Goal: Browse casually: Explore the website without a specific task or goal

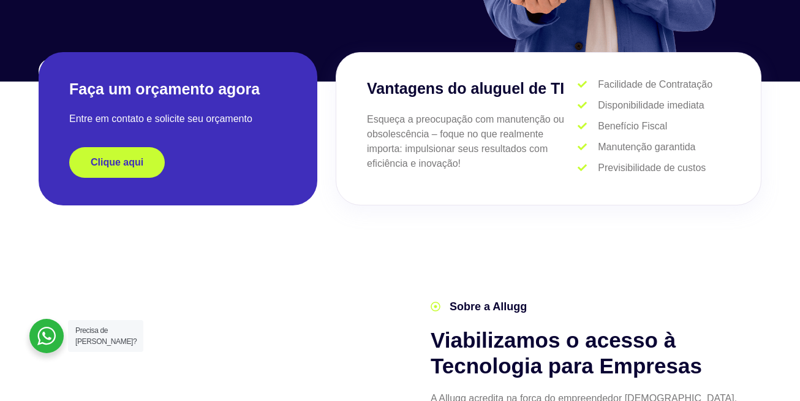
scroll to position [245, 0]
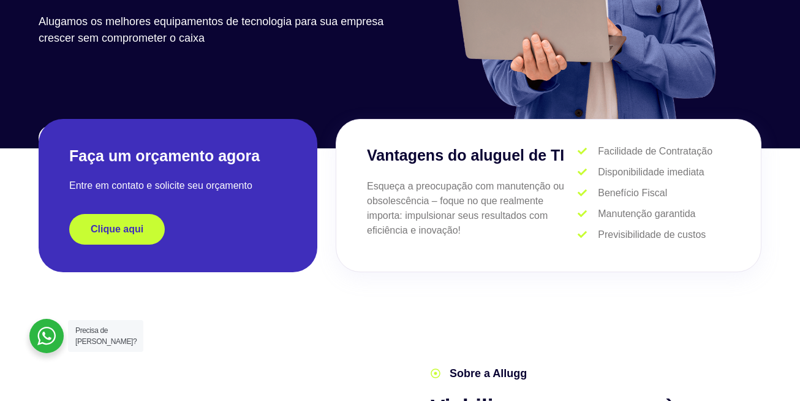
click at [412, 195] on p "Esqueça a preocupação com manutenção ou obsolescência – foque no que realmente …" at bounding box center [472, 208] width 211 height 59
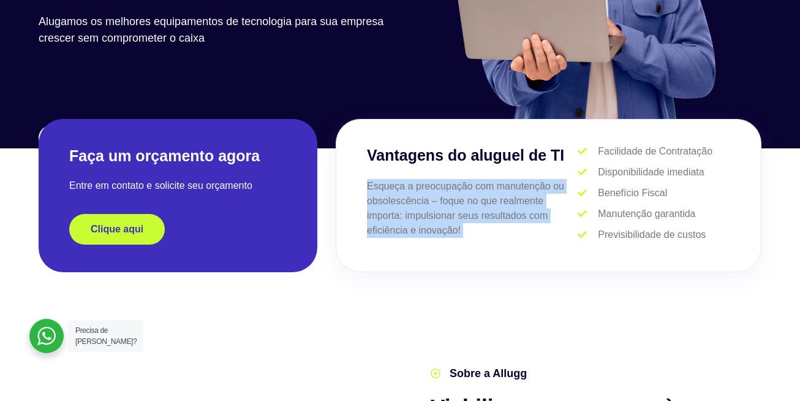
click at [412, 195] on p "Esqueça a preocupação com manutenção ou obsolescência – foque no que realmente …" at bounding box center [472, 208] width 211 height 59
click at [448, 219] on p "Esqueça a preocupação com manutenção ou obsolescência – foque no que realmente …" at bounding box center [472, 208] width 211 height 59
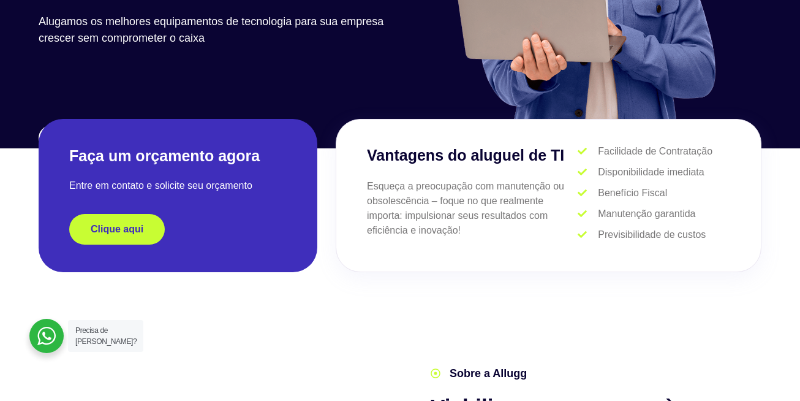
click at [471, 234] on p "Esqueça a preocupação com manutenção ou obsolescência – foque no que realmente …" at bounding box center [472, 208] width 211 height 59
click at [448, 225] on p "Esqueça a preocupação com manutenção ou obsolescência – foque no que realmente …" at bounding box center [472, 208] width 211 height 59
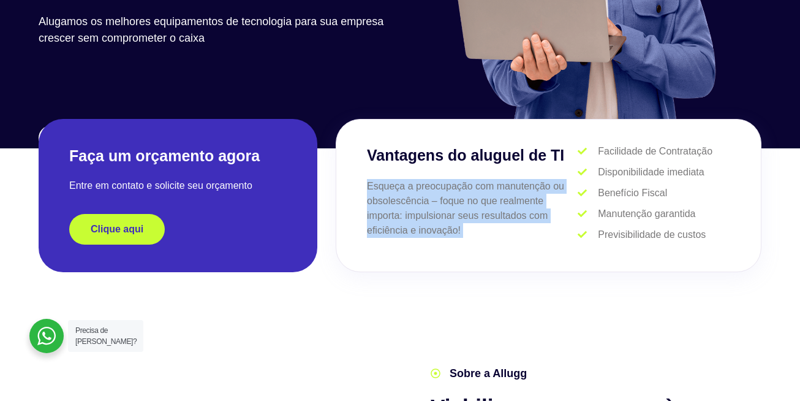
click at [448, 225] on p "Esqueça a preocupação com manutenção ou obsolescência – foque no que realmente …" at bounding box center [472, 208] width 211 height 59
click at [474, 229] on p "Esqueça a preocupação com manutenção ou obsolescência – foque no que realmente …" at bounding box center [472, 208] width 211 height 59
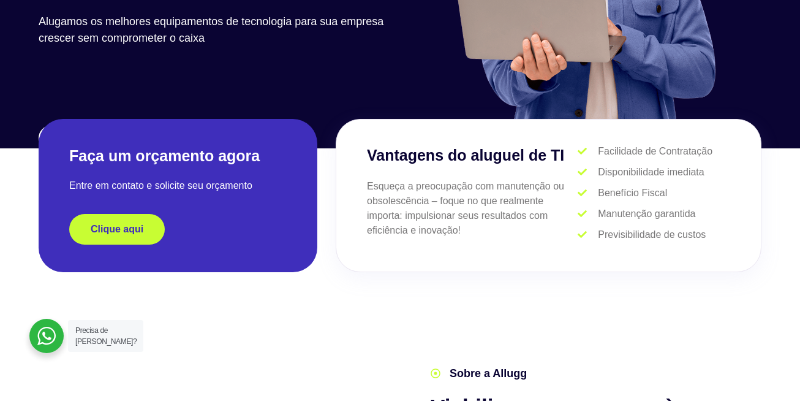
click at [475, 228] on p "Esqueça a preocupação com manutenção ou obsolescência – foque no que realmente …" at bounding box center [472, 208] width 211 height 59
click at [409, 208] on p "Esqueça a preocupação com manutenção ou obsolescência – foque no que realmente …" at bounding box center [472, 208] width 211 height 59
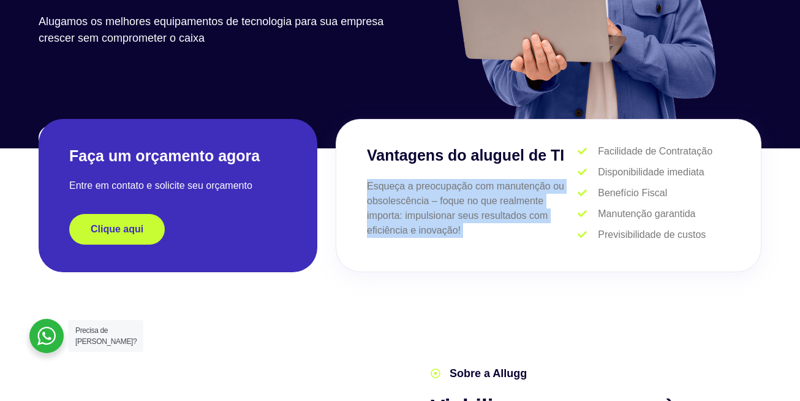
click at [409, 208] on p "Esqueça a preocupação com manutenção ou obsolescência – foque no que realmente …" at bounding box center [472, 208] width 211 height 59
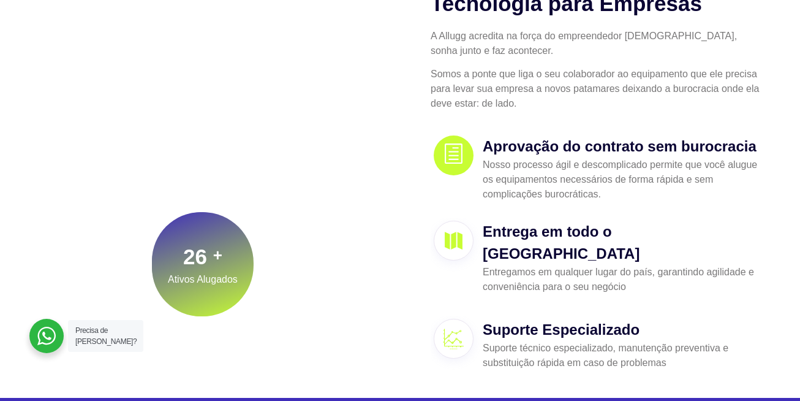
click at [413, 157] on div "Sobre a Allugg Viabilizamos o acesso à Tecnologia para Empresas A Allugg acredi…" at bounding box center [583, 154] width 367 height 449
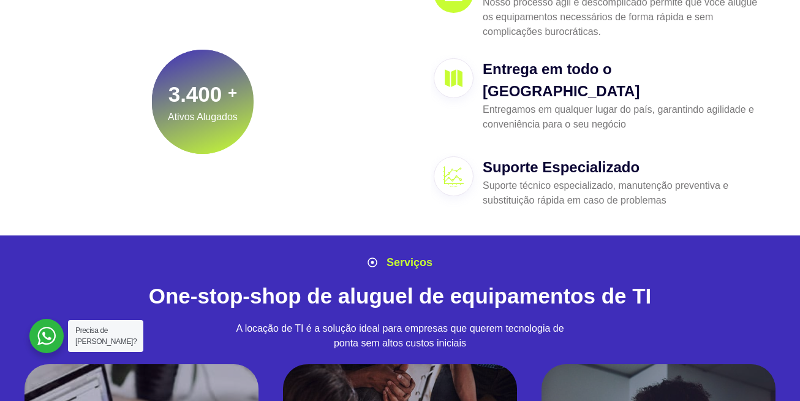
scroll to position [857, 0]
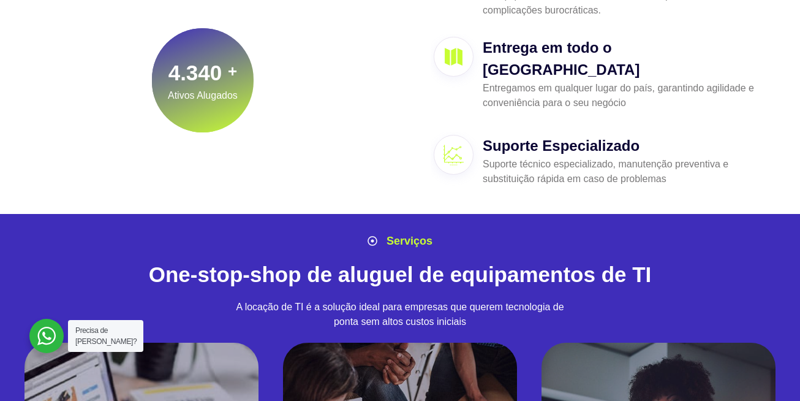
click at [409, 261] on h2 "One-stop-shop de aluguel de equipamentos de TI" at bounding box center [400, 274] width 723 height 26
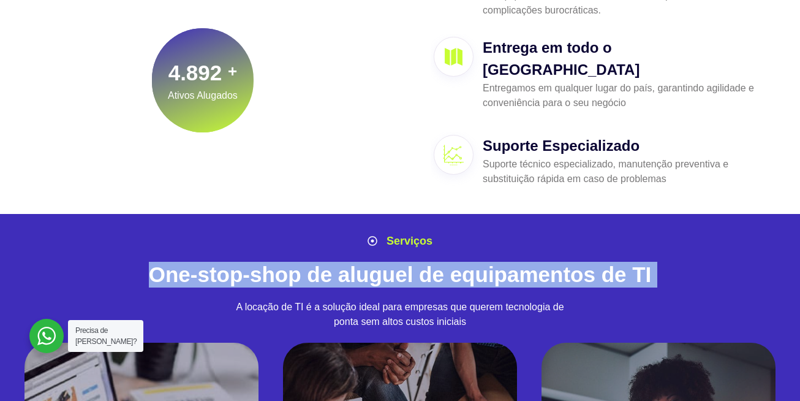
click at [409, 261] on h2 "One-stop-shop de aluguel de equipamentos de TI" at bounding box center [400, 274] width 723 height 26
click at [420, 261] on h2 "One-stop-shop de aluguel de equipamentos de TI" at bounding box center [400, 274] width 723 height 26
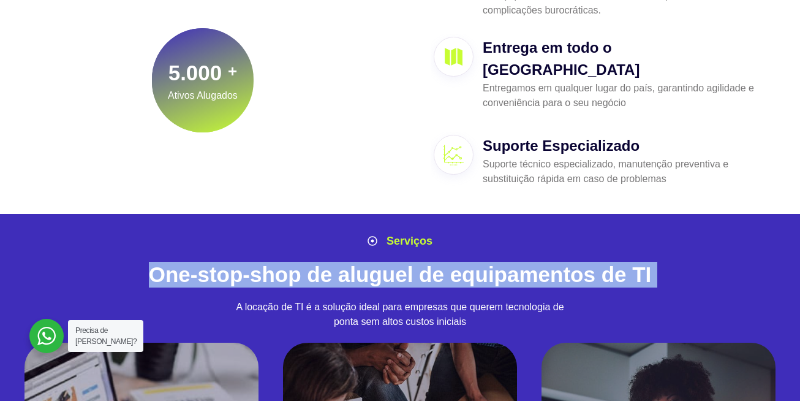
click at [431, 237] on div "Serviços One-stop-shop de aluguel de equipamentos de TI A locação de TI é a sol…" at bounding box center [399, 285] width 735 height 117
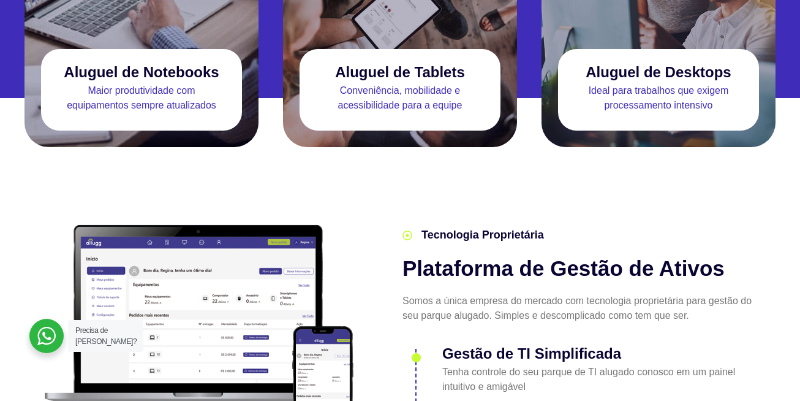
scroll to position [1347, 0]
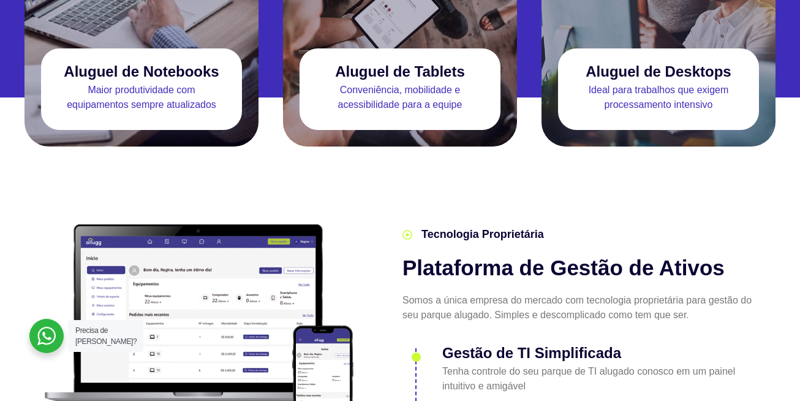
click at [424, 255] on h2 "Plataforma de Gestão de Ativos" at bounding box center [579, 268] width 354 height 26
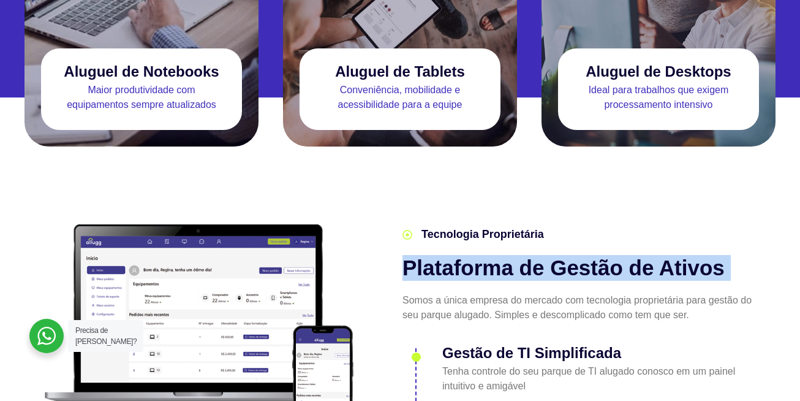
click at [424, 255] on h2 "Plataforma de Gestão de Ativos" at bounding box center [579, 268] width 354 height 26
click at [388, 242] on div "Tecnologia Proprietária Plataforma de Gestão de Ativos Somos a única empresa do…" at bounding box center [564, 336] width 397 height 257
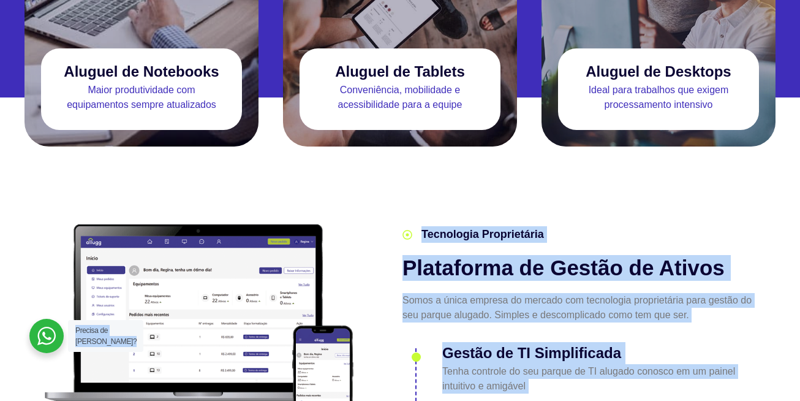
drag, startPoint x: 402, startPoint y: 215, endPoint x: 587, endPoint y: 251, distance: 188.4
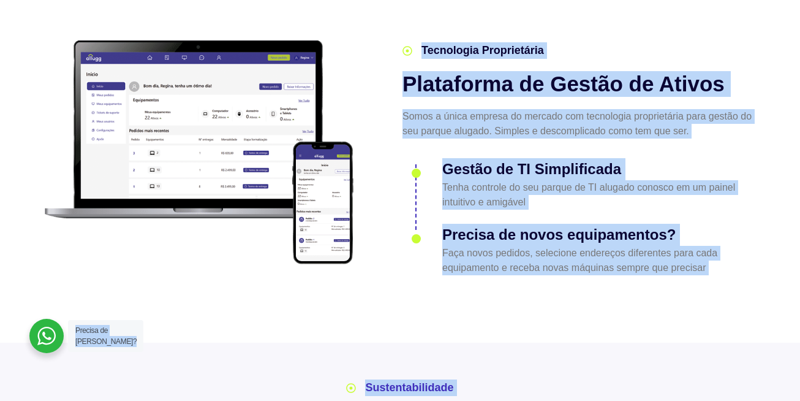
click at [565, 246] on p "Faça novos pedidos, selecione endereços diferentes para cada equipamento e rece…" at bounding box center [599, 260] width 314 height 29
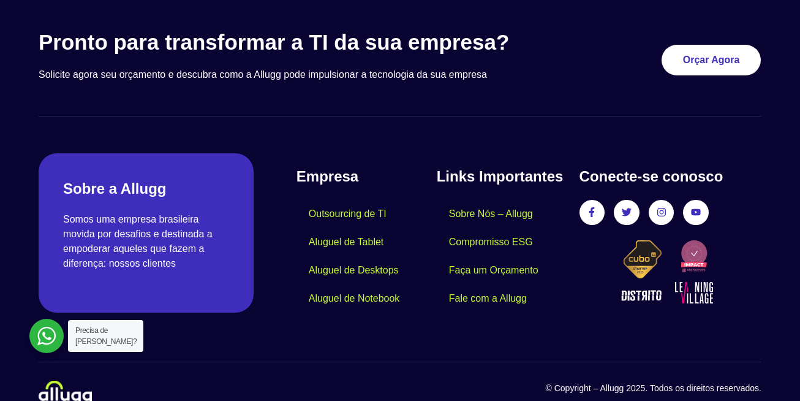
scroll to position [3682, 0]
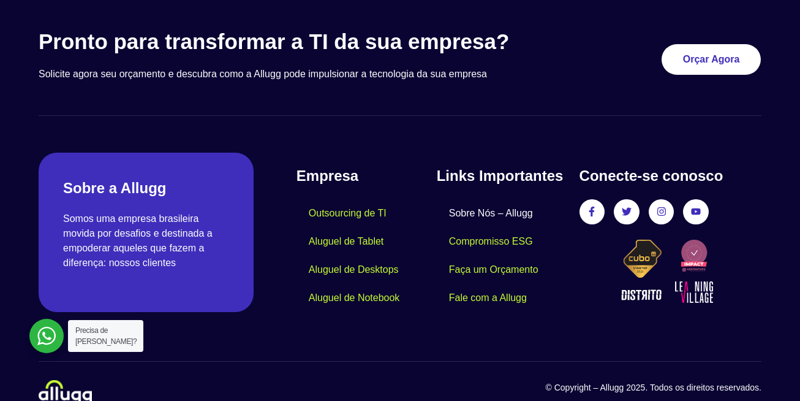
click at [481, 199] on link "Sobre Nós – Allugg" at bounding box center [491, 213] width 108 height 28
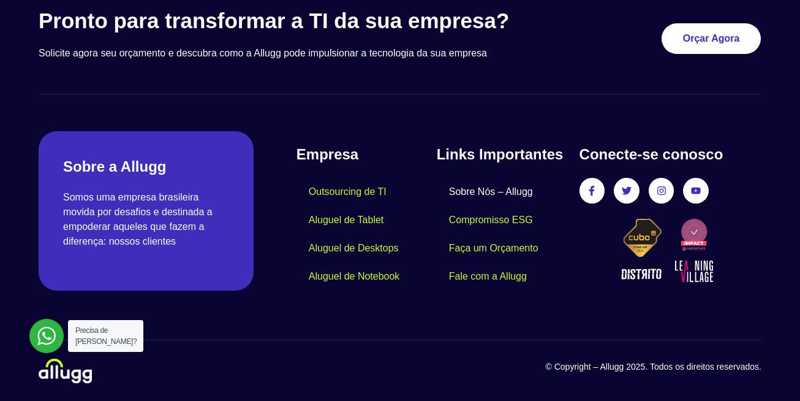
scroll to position [1210, 0]
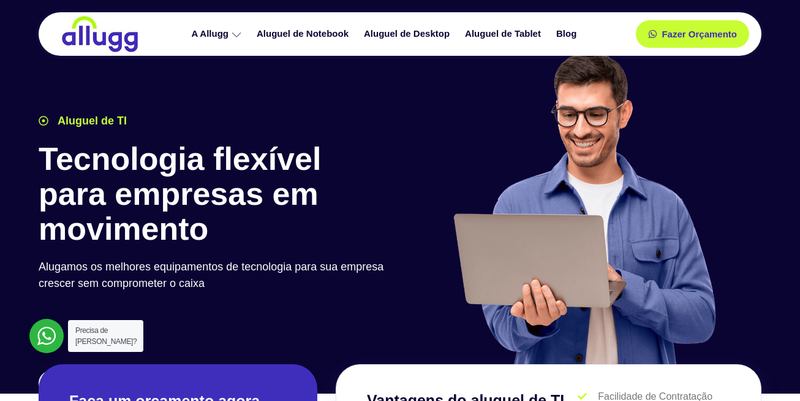
click at [223, 157] on h1 "Tecnologia flexível para empresas em movimento" at bounding box center [216, 193] width 355 height 105
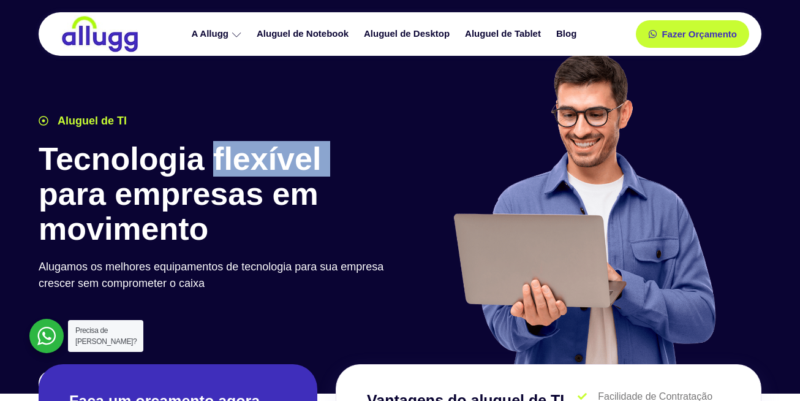
click at [223, 157] on h1 "Tecnologia flexível para empresas em movimento" at bounding box center [216, 193] width 355 height 105
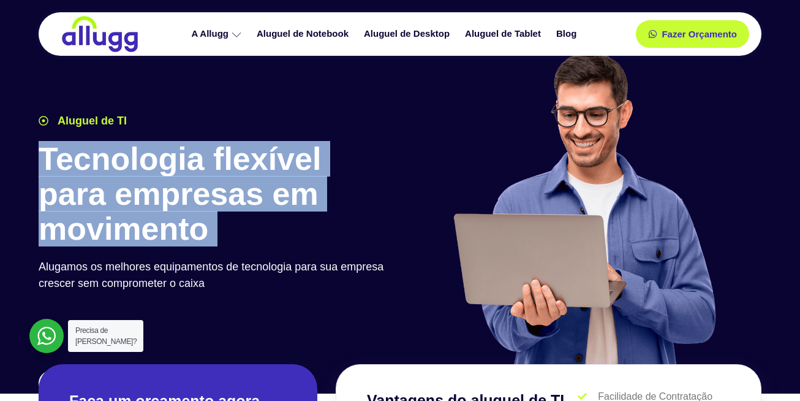
click at [223, 157] on h1 "Tecnologia flexível para empresas em movimento" at bounding box center [216, 193] width 355 height 105
click at [215, 190] on h1 "Tecnologia flexível para empresas em movimento" at bounding box center [216, 193] width 355 height 105
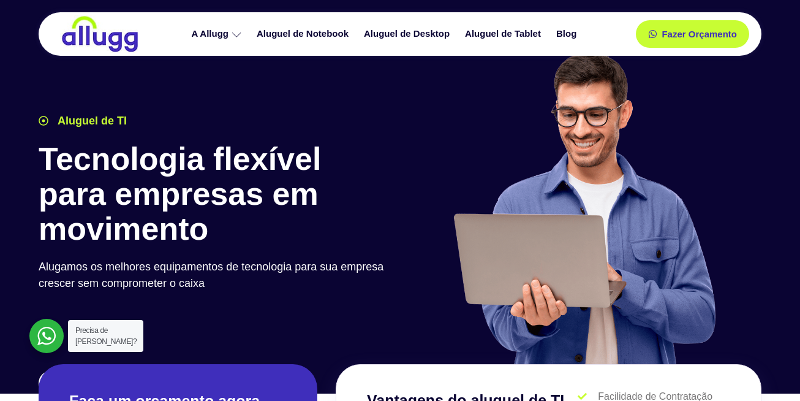
click at [227, 160] on h1 "Tecnologia flexível para empresas em movimento" at bounding box center [216, 193] width 355 height 105
click at [234, 158] on h1 "Tecnologia flexível para empresas em movimento" at bounding box center [216, 193] width 355 height 105
click at [242, 159] on h1 "Tecnologia flexível para empresas em movimento" at bounding box center [216, 193] width 355 height 105
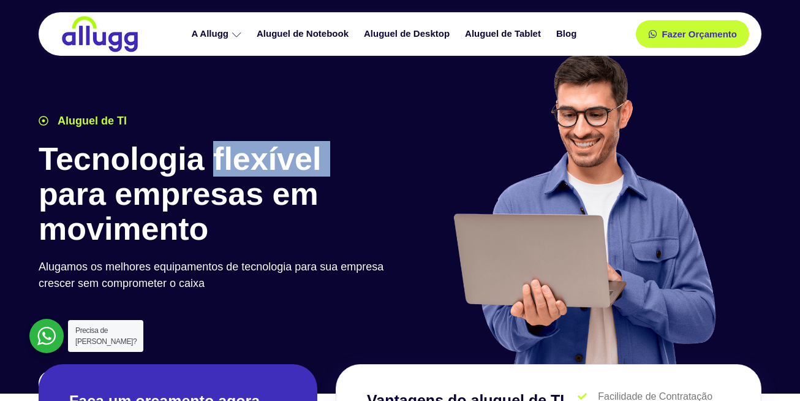
click at [242, 159] on h1 "Tecnologia flexível para empresas em movimento" at bounding box center [216, 193] width 355 height 105
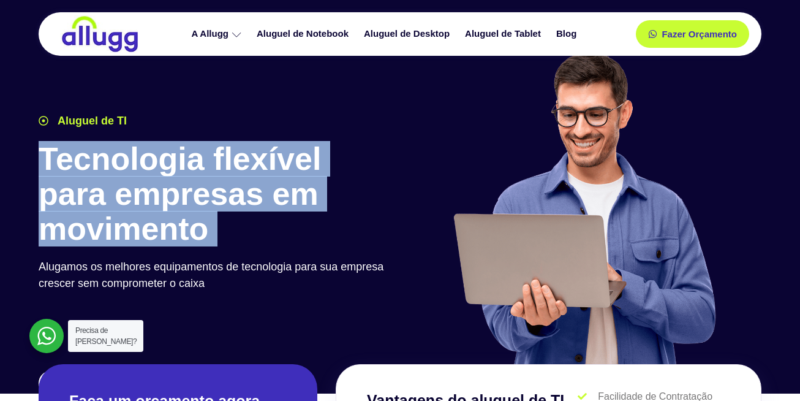
click at [242, 159] on h1 "Tecnologia flexível para empresas em movimento" at bounding box center [216, 193] width 355 height 105
click at [239, 167] on h1 "Tecnologia flexível para empresas em movimento" at bounding box center [216, 193] width 355 height 105
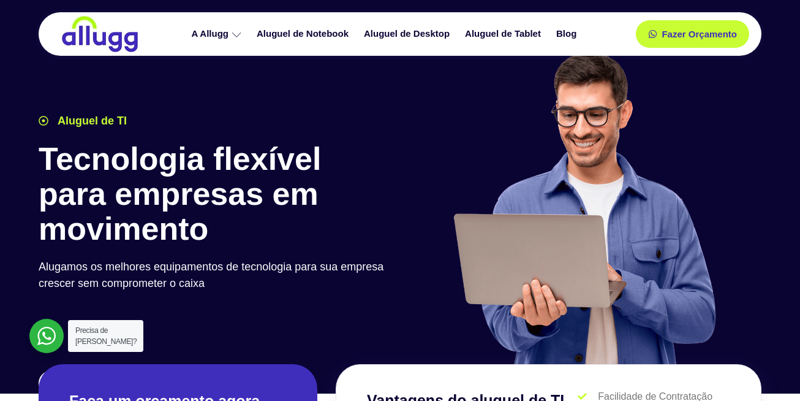
click at [239, 173] on h1 "Tecnologia flexível para empresas em movimento" at bounding box center [216, 193] width 355 height 105
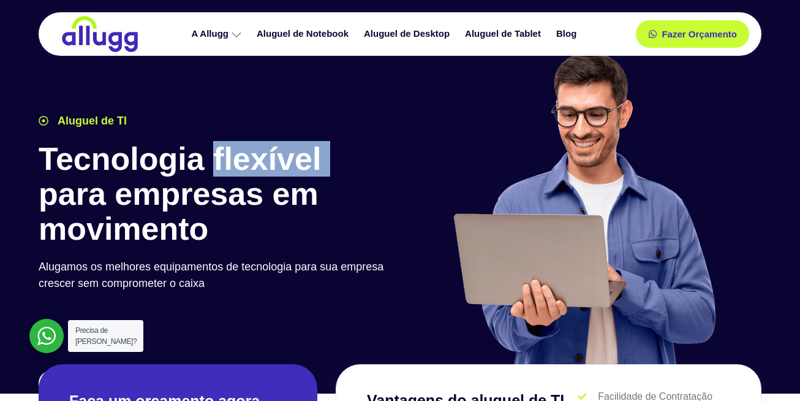
click at [239, 173] on h1 "Tecnologia flexível para empresas em movimento" at bounding box center [216, 193] width 355 height 105
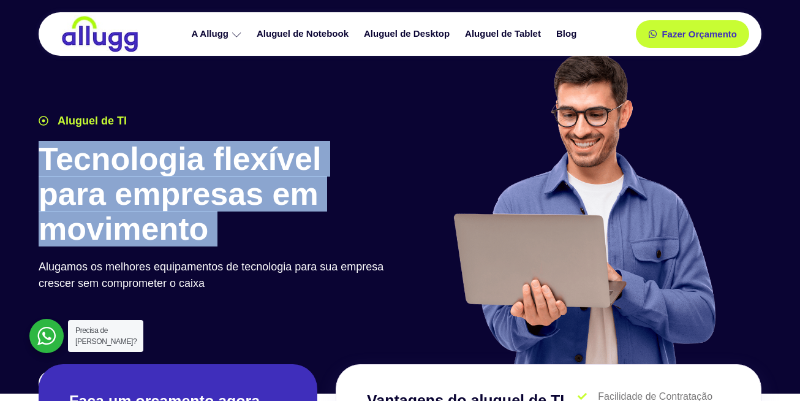
click at [239, 173] on h1 "Tecnologia flexível para empresas em movimento" at bounding box center [216, 193] width 355 height 105
click at [285, 201] on h1 "Tecnologia flexível para empresas em movimento" at bounding box center [216, 193] width 355 height 105
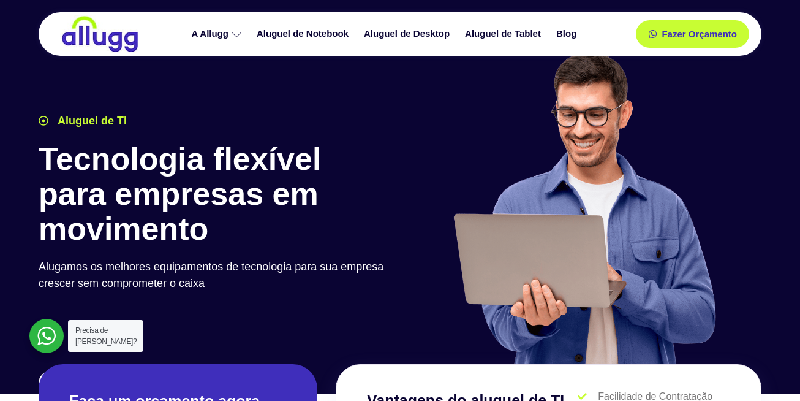
click at [285, 207] on h1 "Tecnologia flexível para empresas em movimento" at bounding box center [216, 193] width 355 height 105
